Goal: Find specific fact: Find specific fact

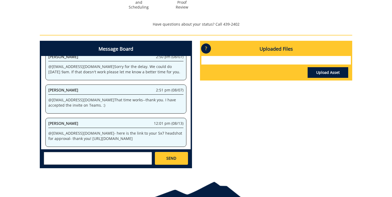
scroll to position [235, 0]
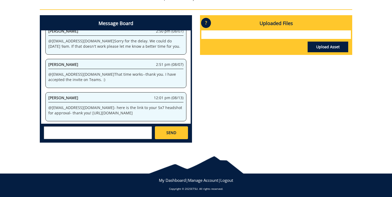
drag, startPoint x: 67, startPoint y: 112, endPoint x: 68, endPoint y: 101, distance: 10.7
click at [68, 105] on p "@ [EMAIL_ADDRESS][DOMAIN_NAME] - here is the link to your 5x7 headshot for appr…" at bounding box center [115, 110] width 135 height 11
copy p "[URL][DOMAIN_NAME]"
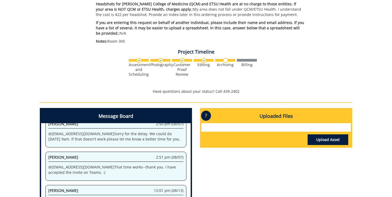
scroll to position [169, 0]
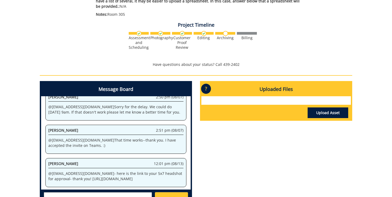
drag, startPoint x: 66, startPoint y: 177, endPoint x: 68, endPoint y: 167, distance: 10.2
click at [68, 171] on p "@ [EMAIL_ADDRESS][DOMAIN_NAME] - here is the link to your 5x7 headshot for appr…" at bounding box center [115, 176] width 135 height 11
copy p "[URL][DOMAIN_NAME]"
